Goal: Use online tool/utility: Utilize a website feature to perform a specific function

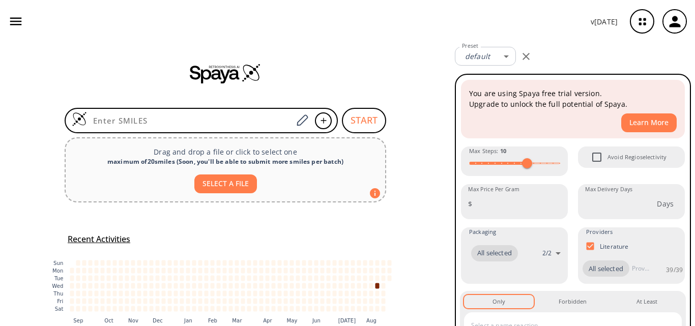
type input "CN(C)CCC1=CNC2=CC=CC(O[Si](C)(C)C(C)(C)C)=C21"
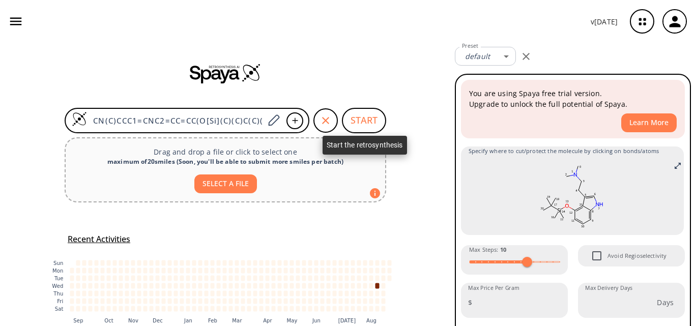
click at [373, 119] on button "START" at bounding box center [364, 120] width 44 height 25
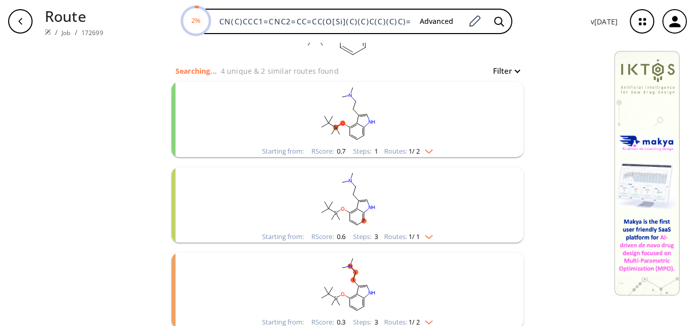
scroll to position [102, 0]
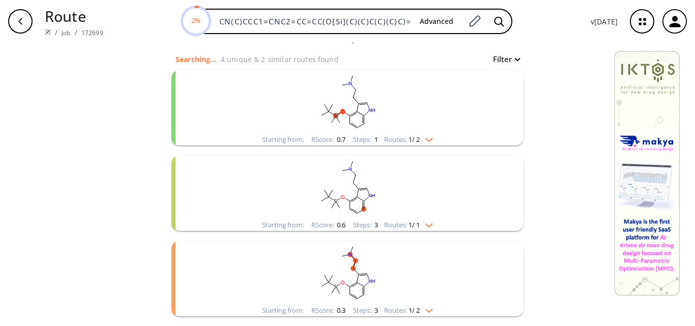
click at [299, 130] on rect "clusters" at bounding box center [347, 102] width 265 height 64
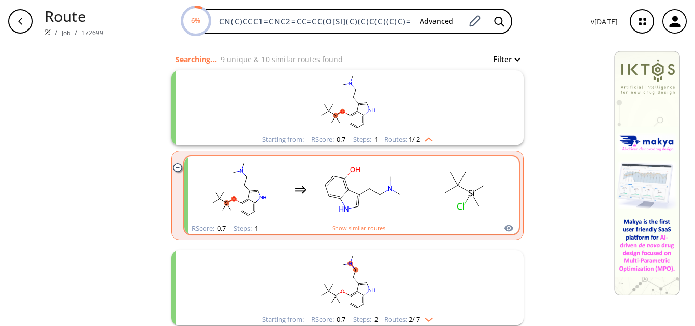
click at [419, 196] on rect "clusters" at bounding box center [465, 190] width 92 height 64
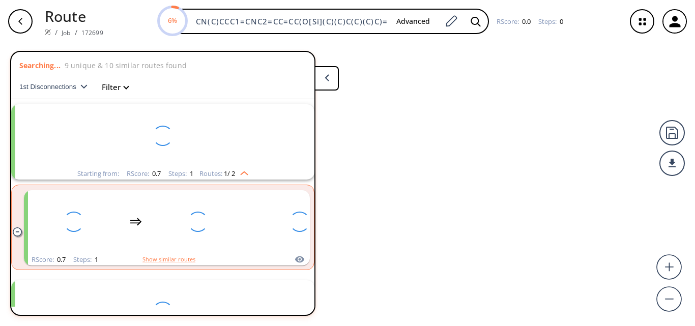
scroll to position [23, 0]
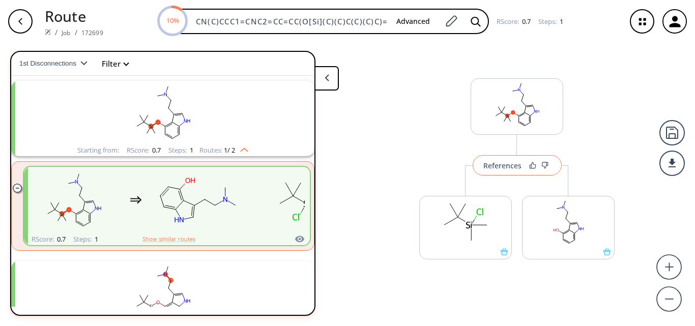
click at [497, 169] on div "References" at bounding box center [502, 165] width 38 height 7
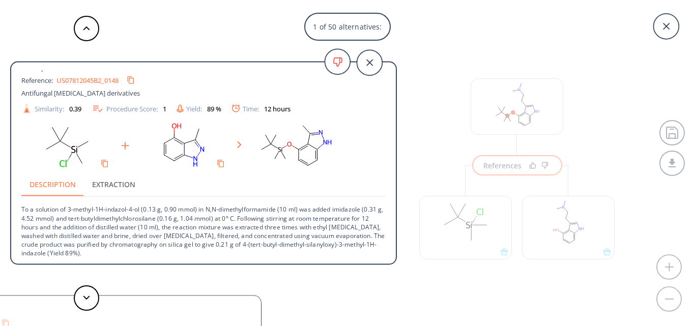
scroll to position [10, 0]
click at [93, 307] on button at bounding box center [86, 297] width 25 height 25
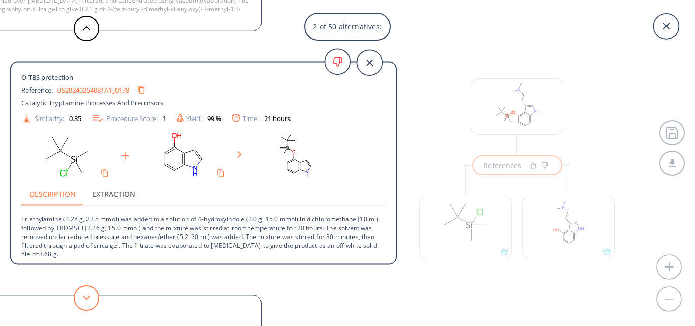
click at [83, 297] on polygon at bounding box center [86, 298] width 7 height 4
